Goal: Task Accomplishment & Management: Manage account settings

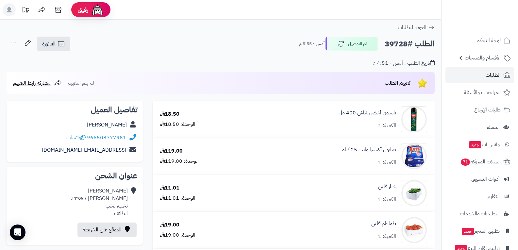
scroll to position [262, 0]
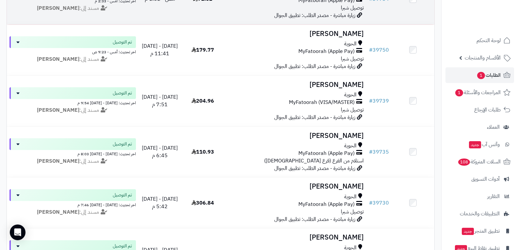
scroll to position [535, 0]
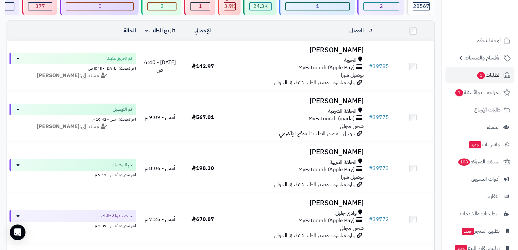
scroll to position [45, 0]
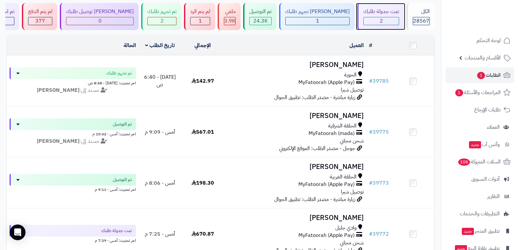
click at [388, 18] on div "2" at bounding box center [381, 21] width 35 height 8
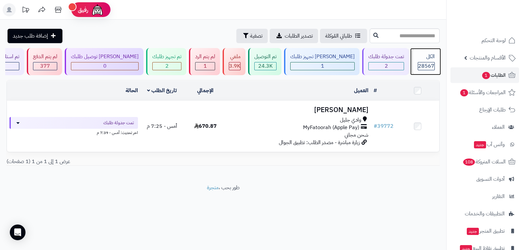
click at [425, 66] on span "28567" at bounding box center [426, 66] width 16 height 8
